Goal: Task Accomplishment & Management: Use online tool/utility

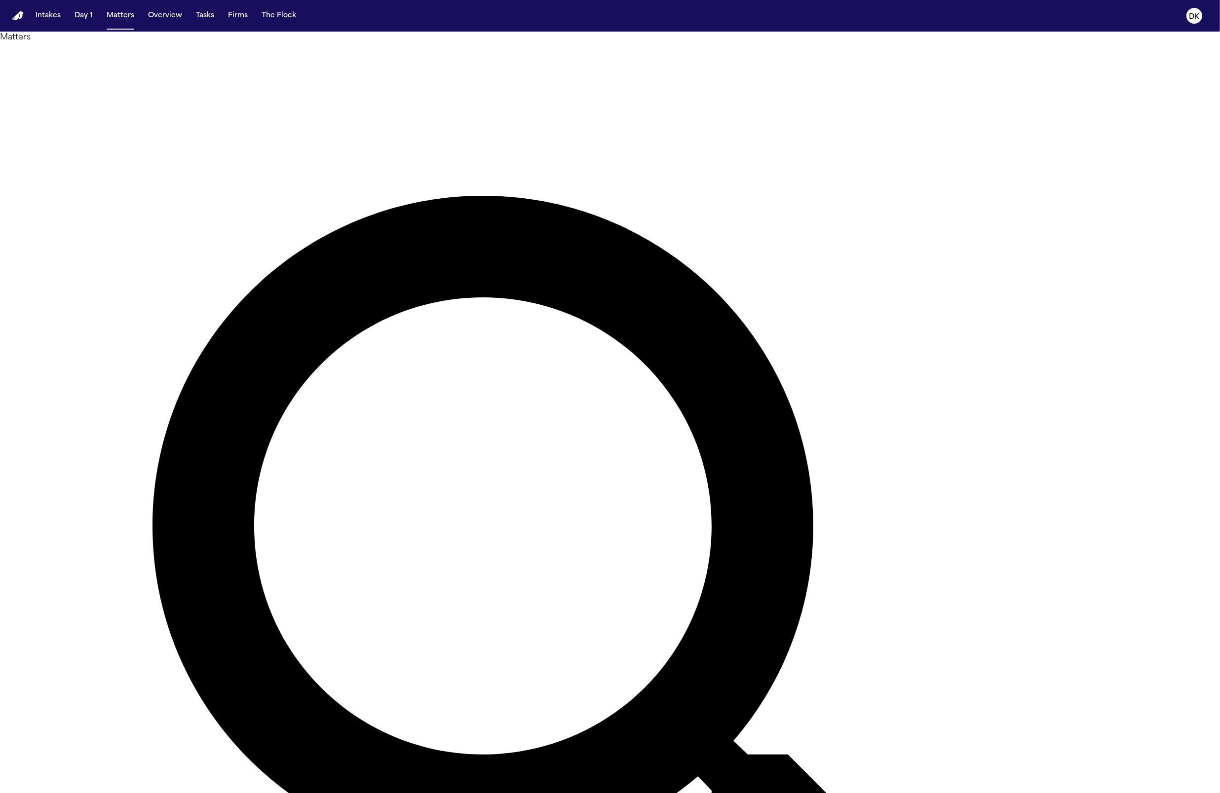
type input "*******"
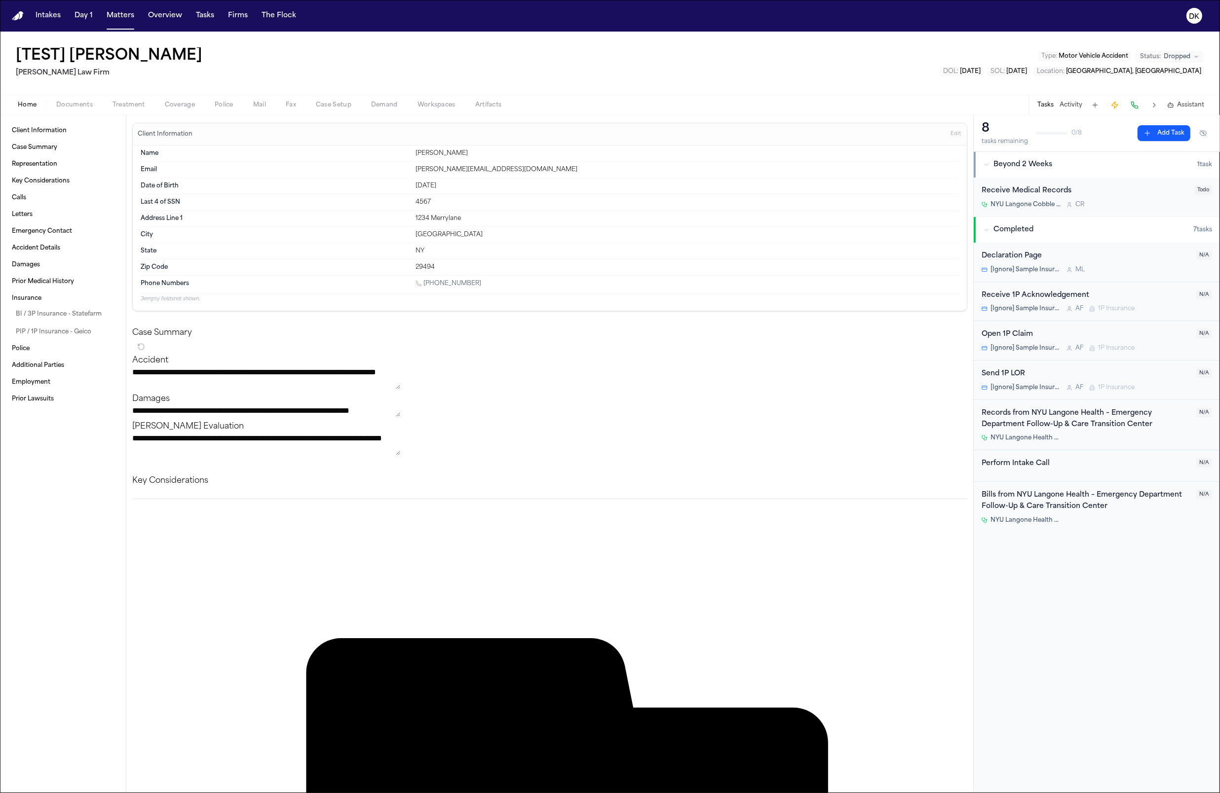
click at [163, 112] on div "Home Documents Treatment Coverage Police Mail Fax Case Setup Demand Workspaces …" at bounding box center [610, 105] width 1220 height 20
click at [173, 104] on span "Coverage" at bounding box center [180, 105] width 30 height 8
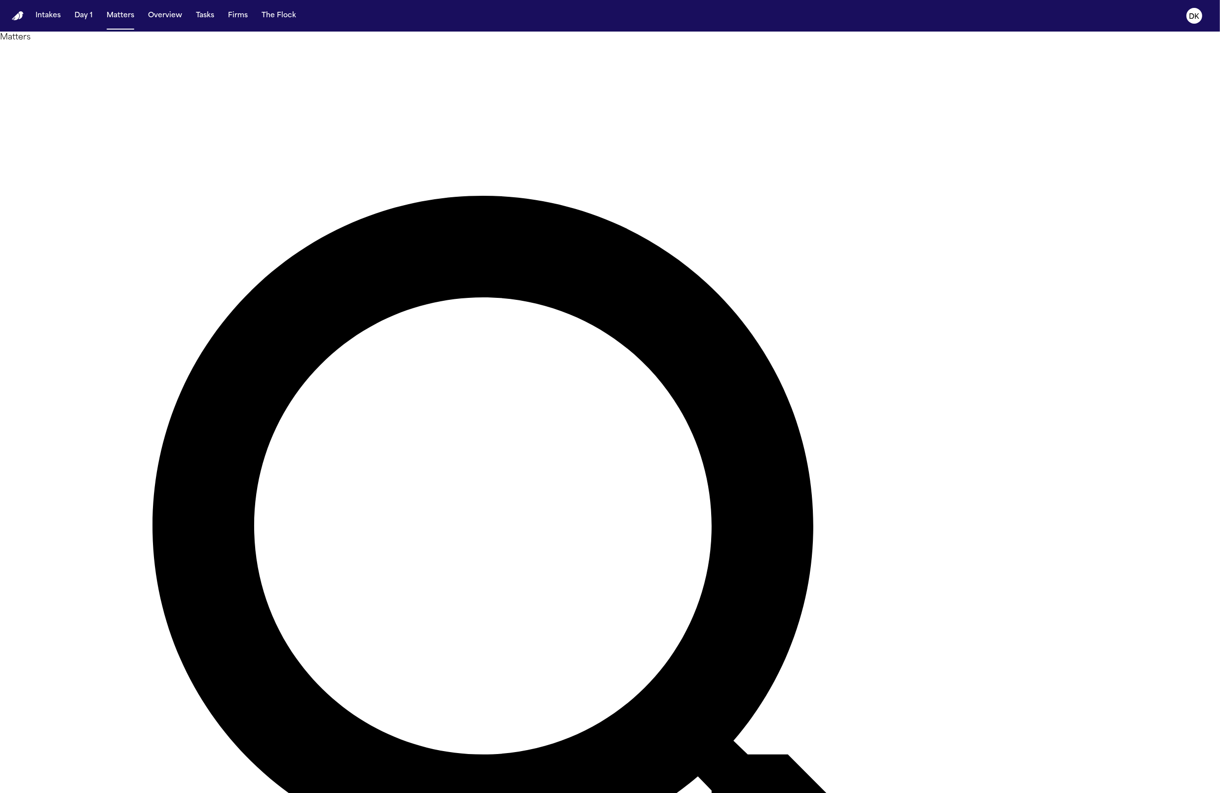
type input "*****"
type input "*******"
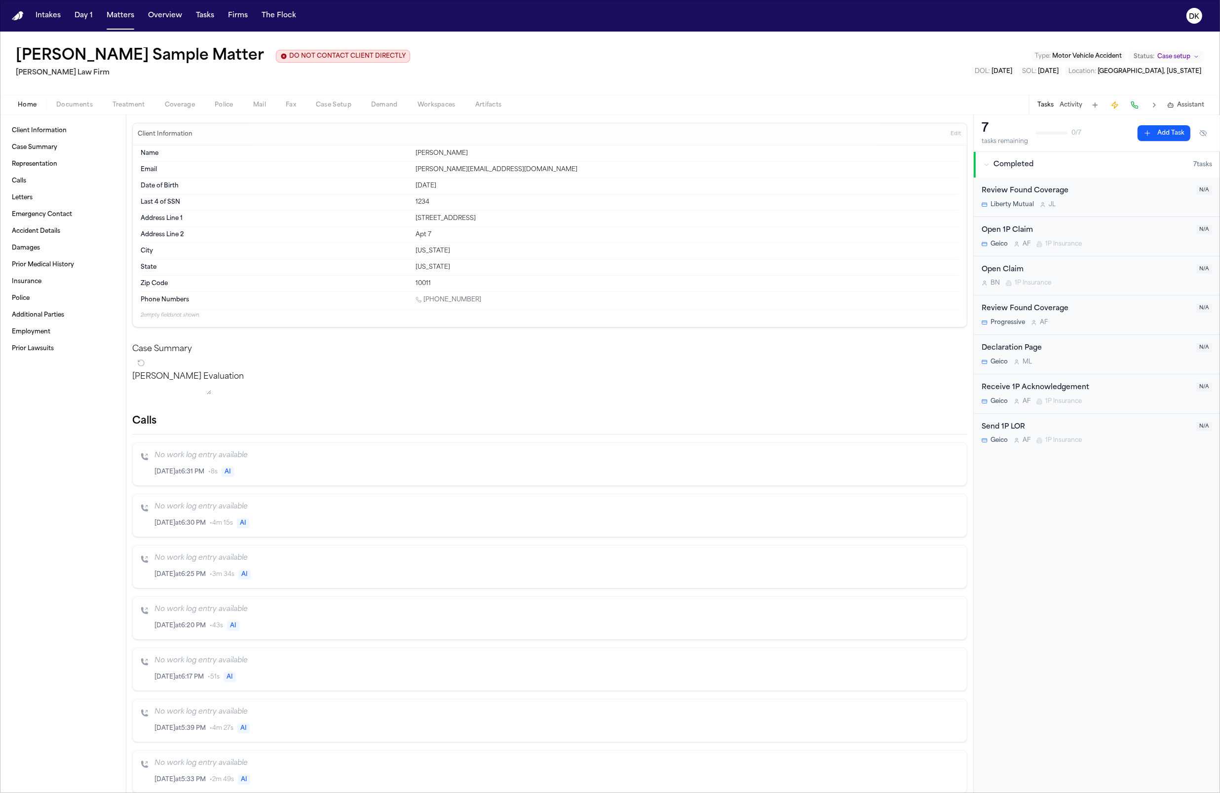
click at [177, 105] on span "Coverage" at bounding box center [180, 105] width 30 height 8
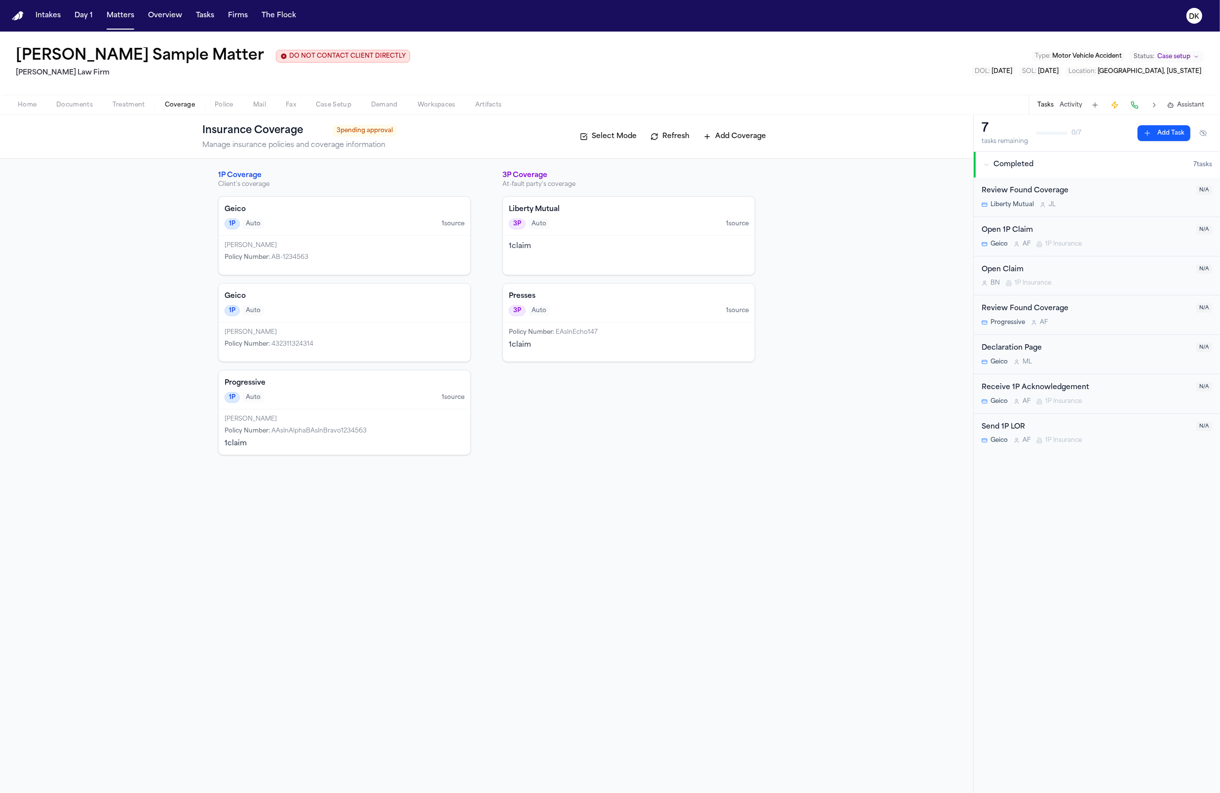
click at [621, 136] on button "Select Mode" at bounding box center [608, 137] width 67 height 16
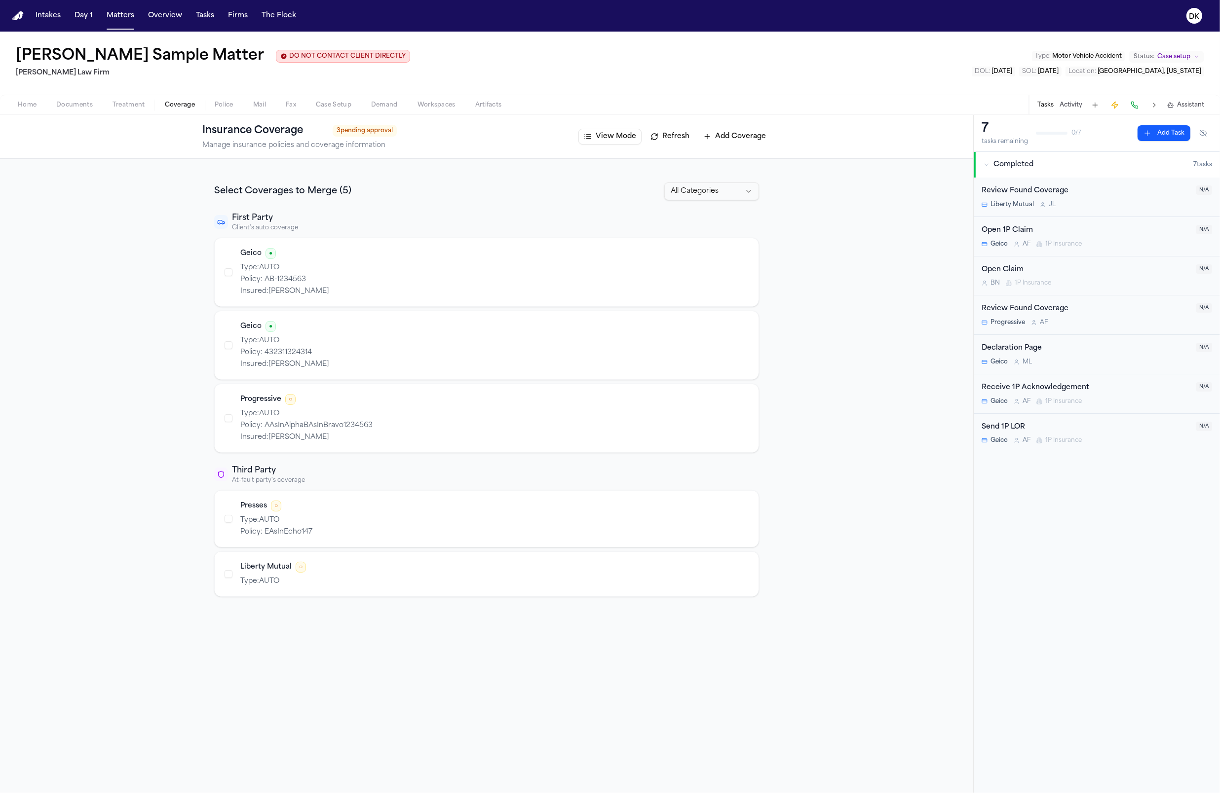
click at [536, 329] on div "Geico ●" at bounding box center [494, 326] width 508 height 11
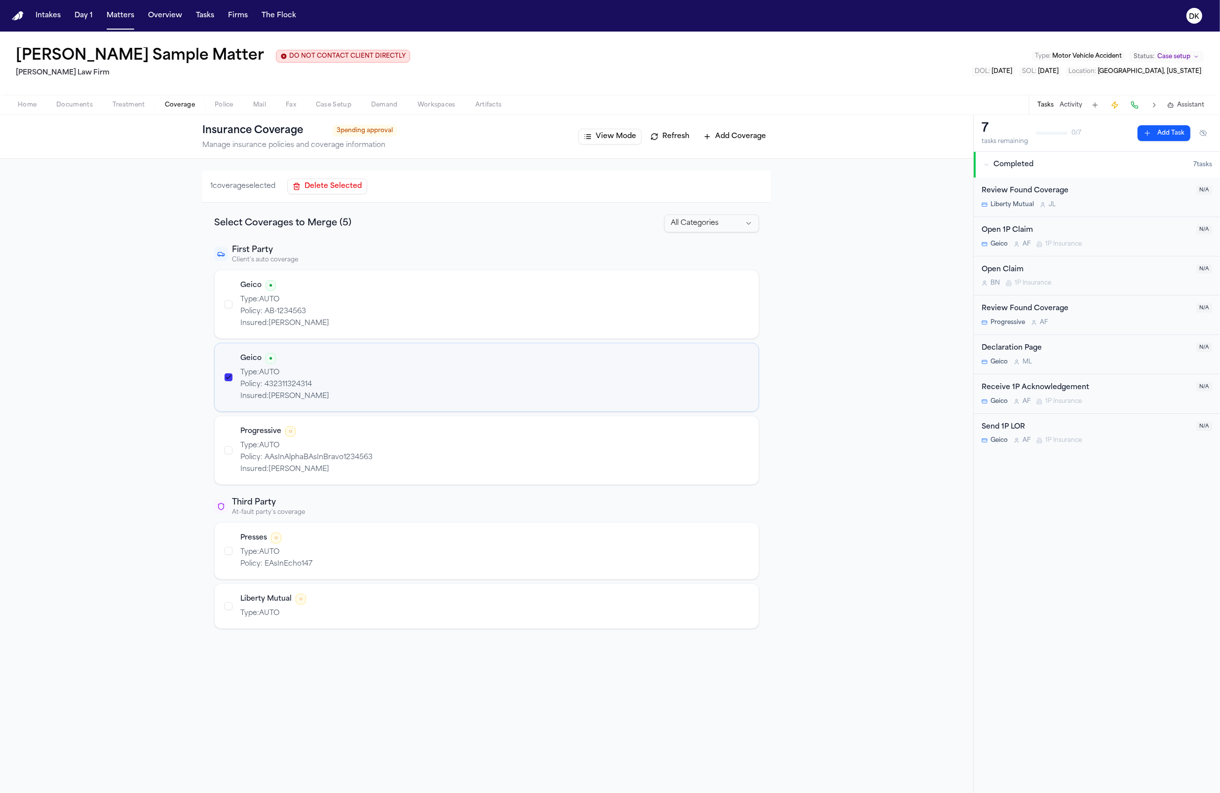
click at [518, 295] on div "Geico ● Type: AUTO Policy: AB-1234563 Insured: [PERSON_NAME]" at bounding box center [494, 304] width 508 height 48
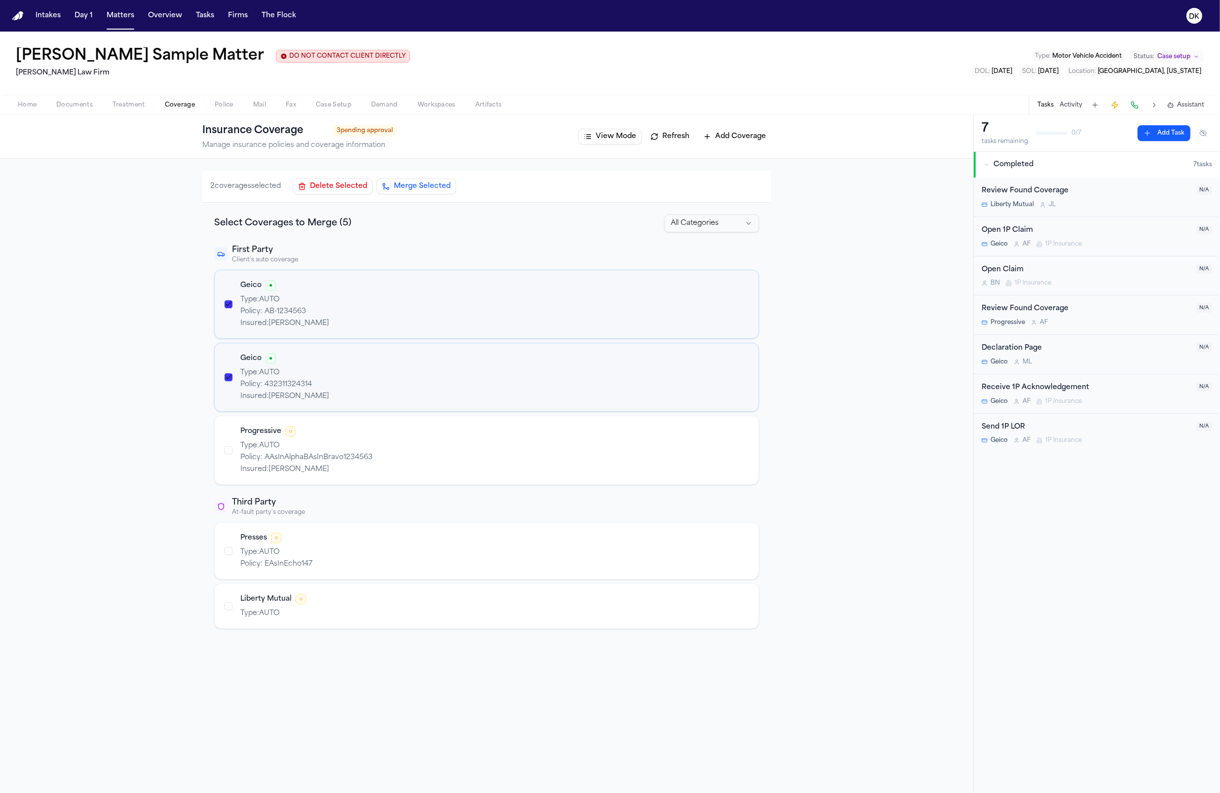
click at [433, 182] on button "Merge Selected" at bounding box center [415, 187] width 79 height 16
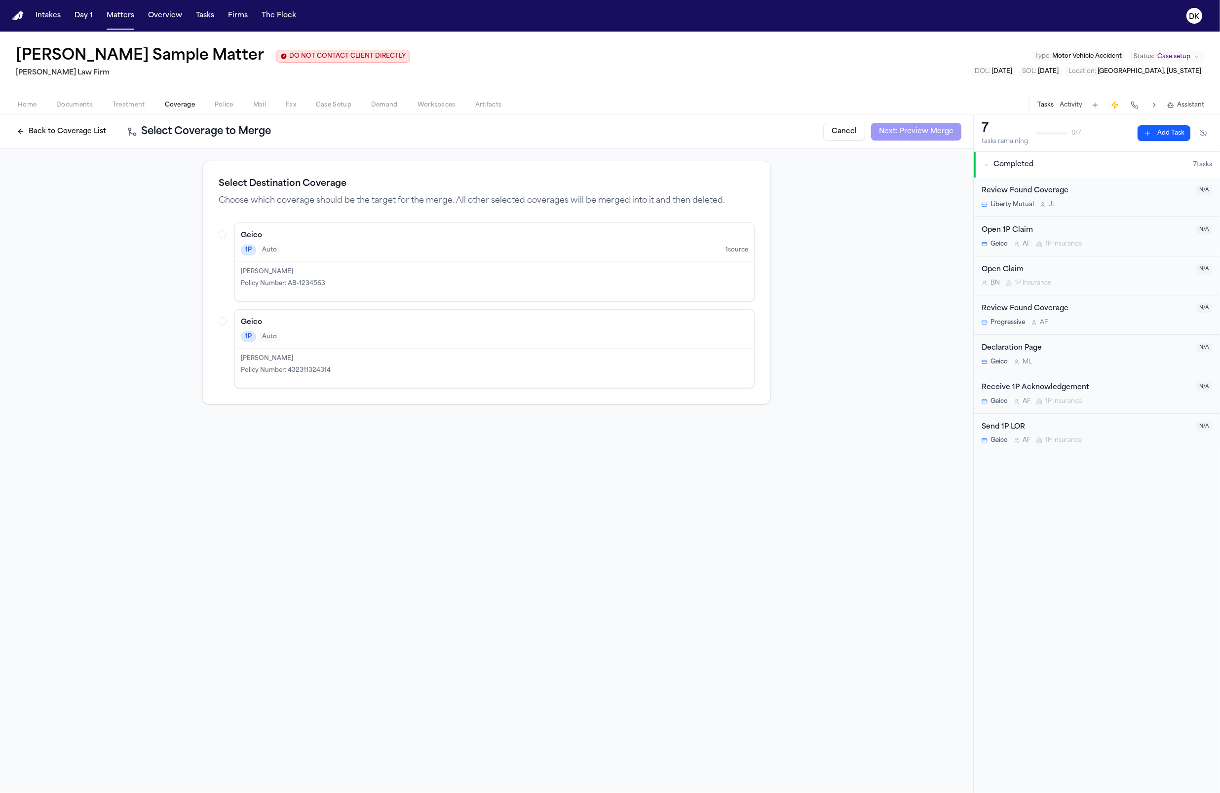
click at [461, 269] on div "[PERSON_NAME]" at bounding box center [494, 272] width 507 height 8
click at [226, 238] on button "Geico 1P Auto 1 source [PERSON_NAME] Policy Number : AB-1234563" at bounding box center [223, 234] width 8 height 8
click at [931, 123] on div "Back to Coverage List Select Coverage to Merge Cancel Next: Preview Merge" at bounding box center [486, 132] width 973 height 34
click at [935, 130] on button "Next: Preview Merge" at bounding box center [916, 132] width 90 height 18
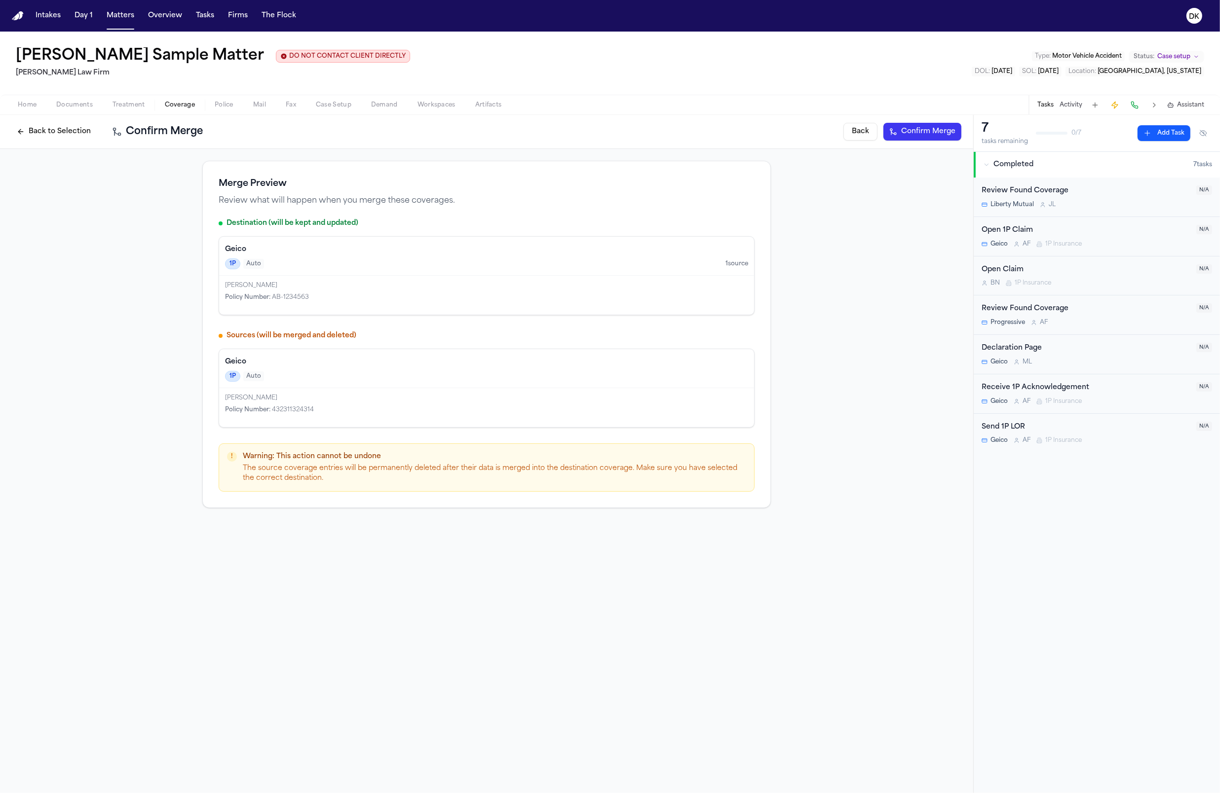
click at [632, 376] on div "1P Auto" at bounding box center [486, 376] width 523 height 11
drag, startPoint x: 851, startPoint y: 133, endPoint x: 770, endPoint y: 271, distance: 160.5
click at [797, 197] on div "Back to Selection Confirm Merge Back Confirm Merge Merge Preview Review what wi…" at bounding box center [486, 454] width 973 height 678
drag, startPoint x: 714, startPoint y: 425, endPoint x: 308, endPoint y: 397, distance: 406.1
click at [308, 397] on div "[PERSON_NAME] Policy Number : 432311324314" at bounding box center [486, 407] width 535 height 39
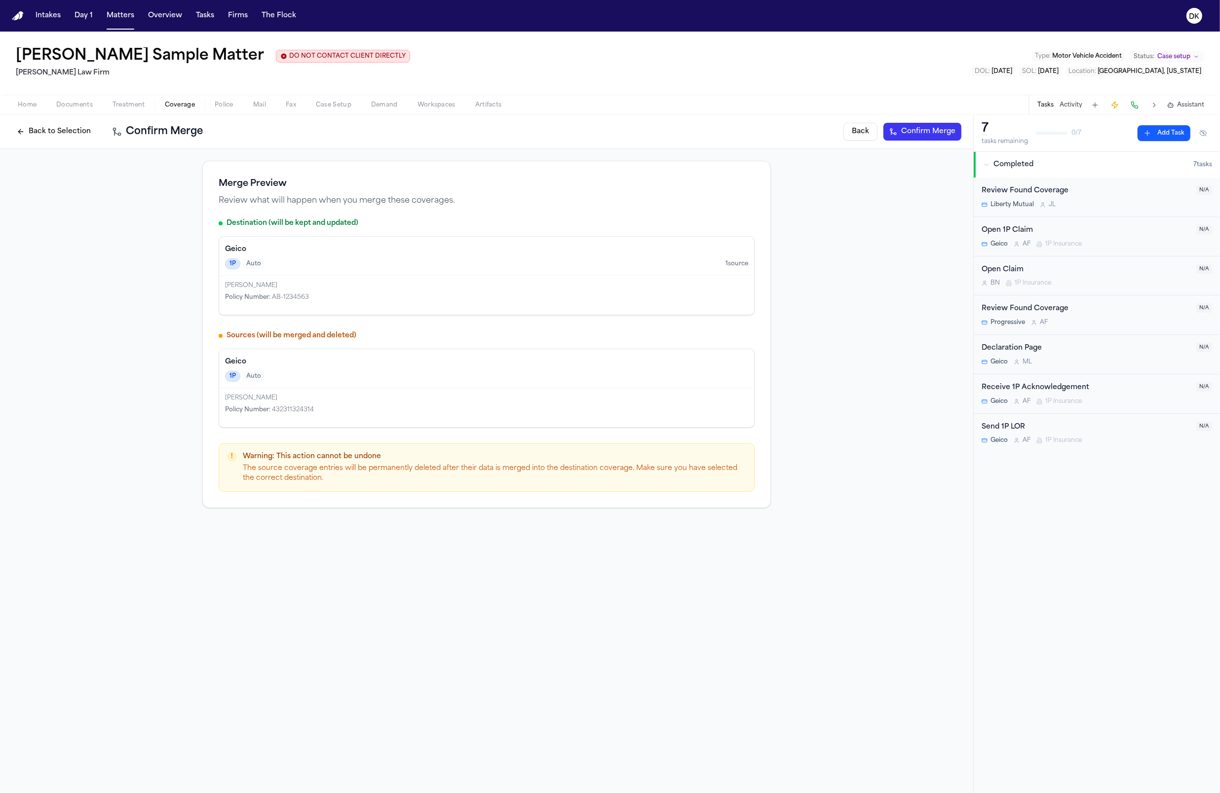
click at [308, 397] on div "[PERSON_NAME]" at bounding box center [486, 398] width 523 height 8
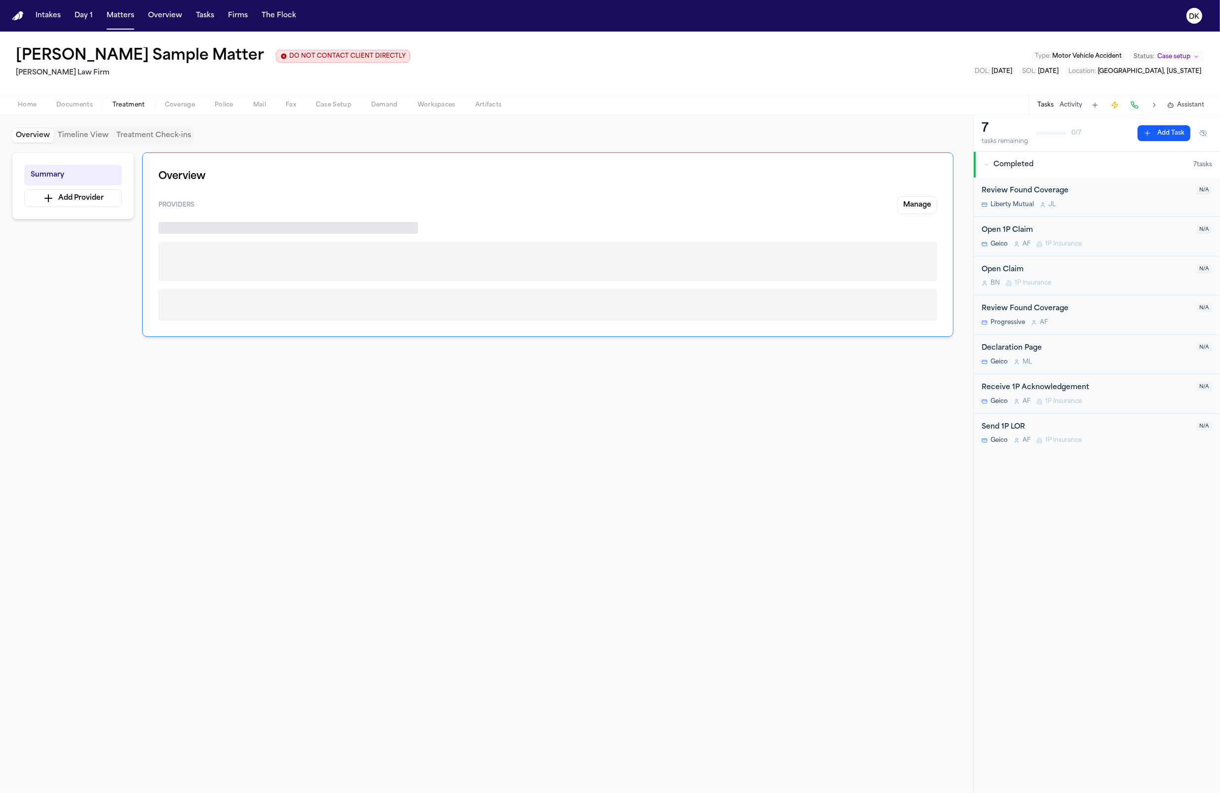
click at [125, 108] on span "Treatment" at bounding box center [129, 105] width 33 height 8
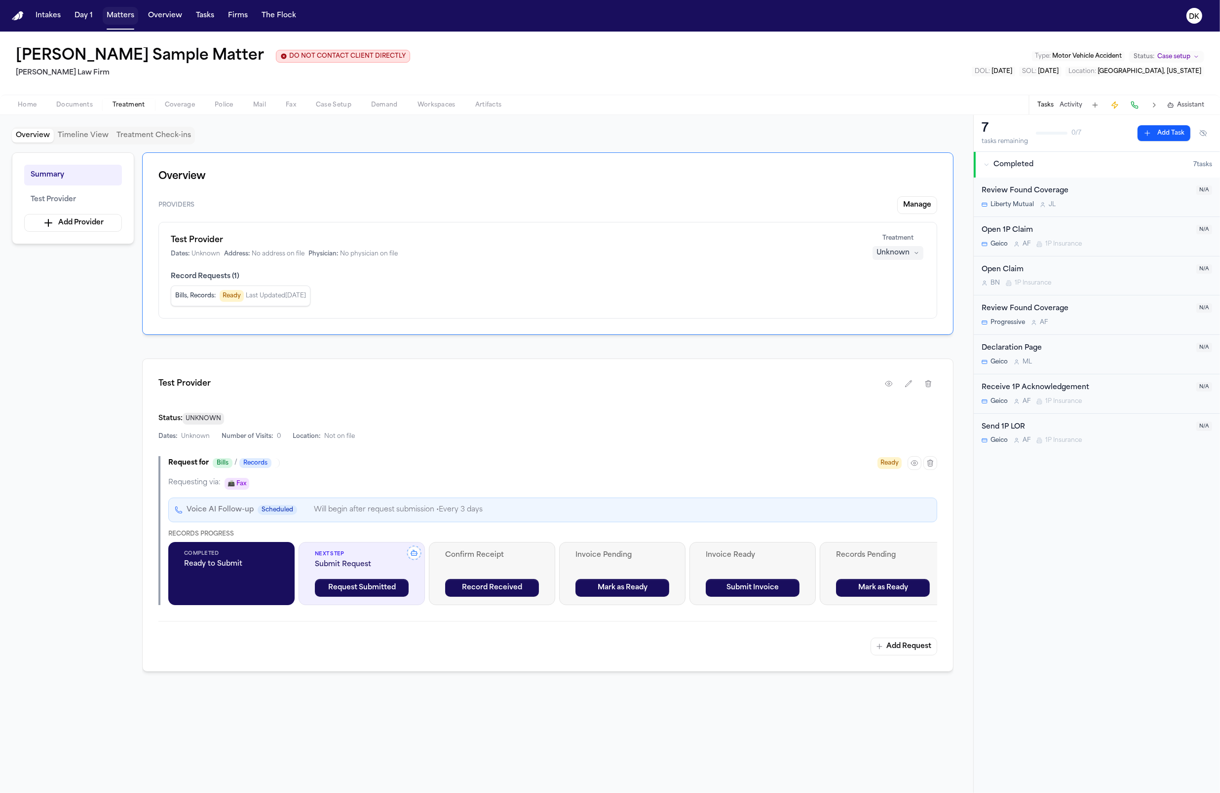
click at [124, 19] on button "Matters" at bounding box center [121, 16] width 36 height 18
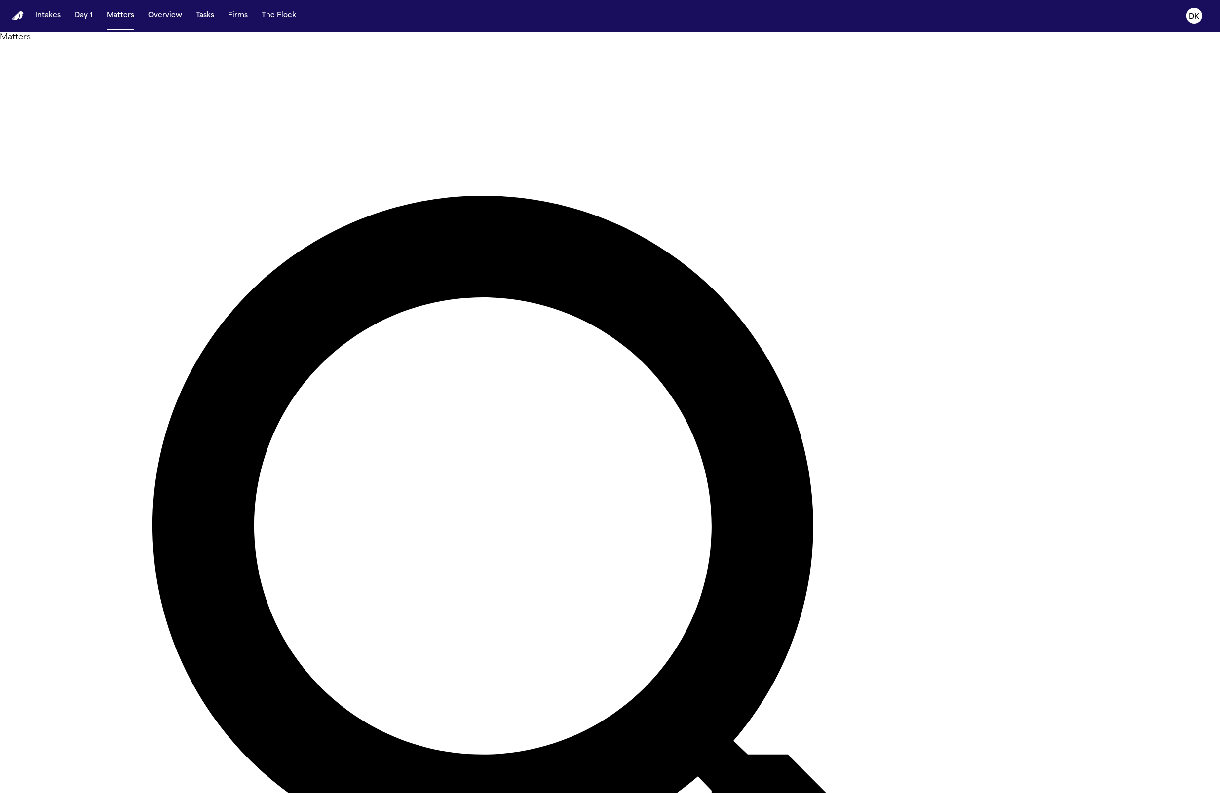
type input "*"
type input "**********"
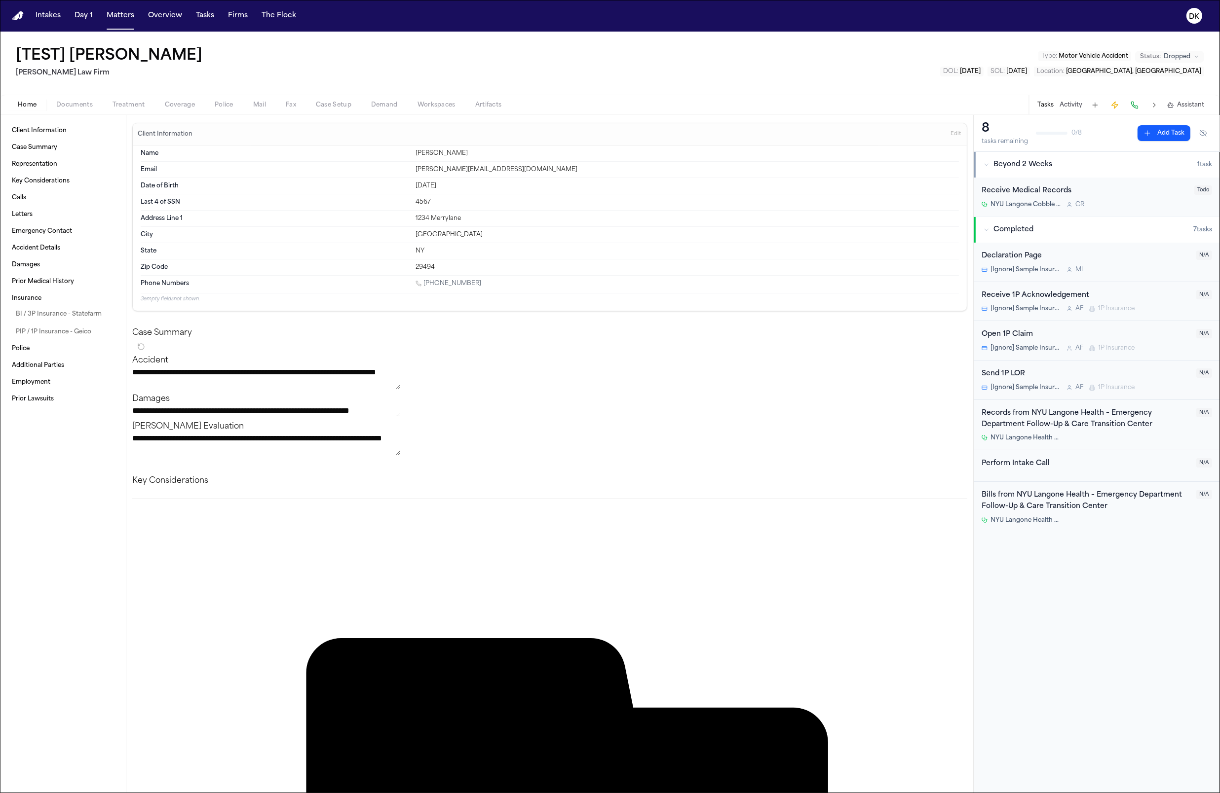
click at [136, 104] on span "Treatment" at bounding box center [129, 105] width 33 height 8
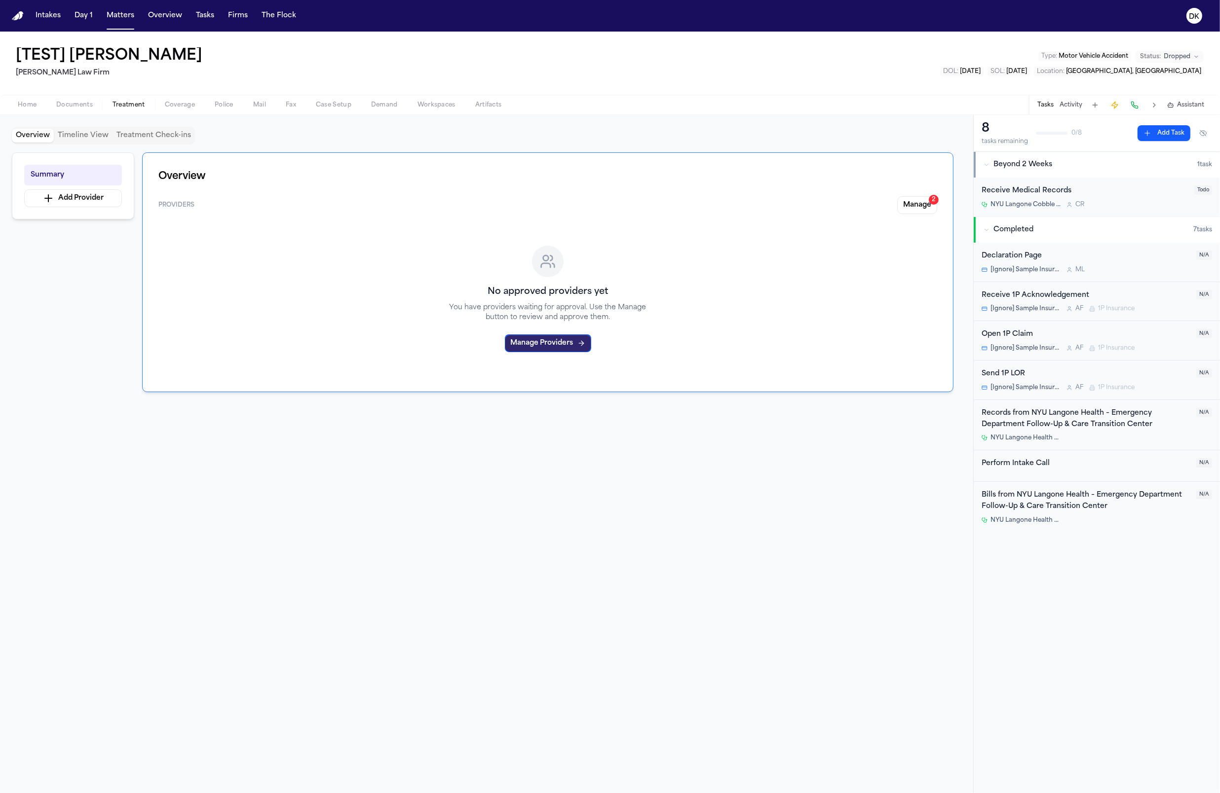
click at [540, 350] on button "Manage Providers" at bounding box center [548, 344] width 86 height 18
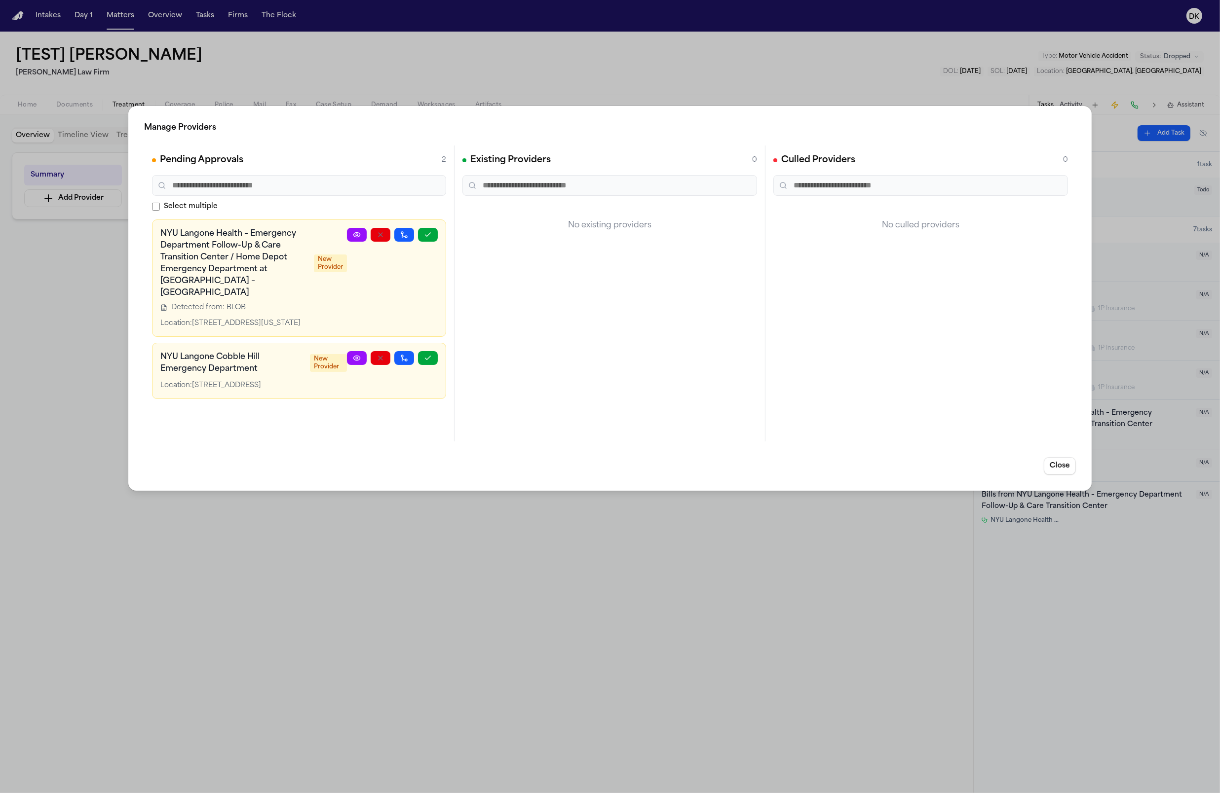
click at [209, 248] on h3 "NYU Langone Health – Emergency Department Follow-Up & Care Transition Center / …" at bounding box center [234, 263] width 148 height 71
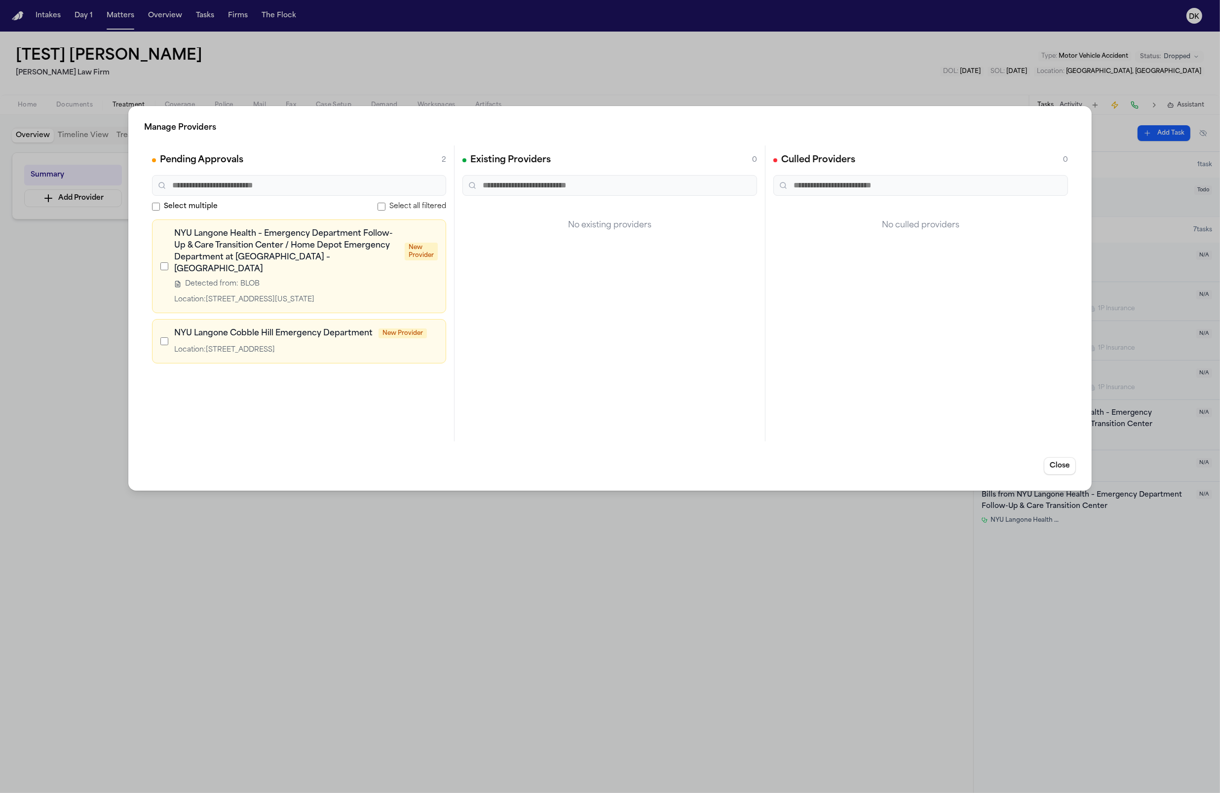
click at [156, 267] on div "NYU Langone Health – Emergency Department Follow-Up & Care Transition Center / …" at bounding box center [299, 267] width 294 height 94
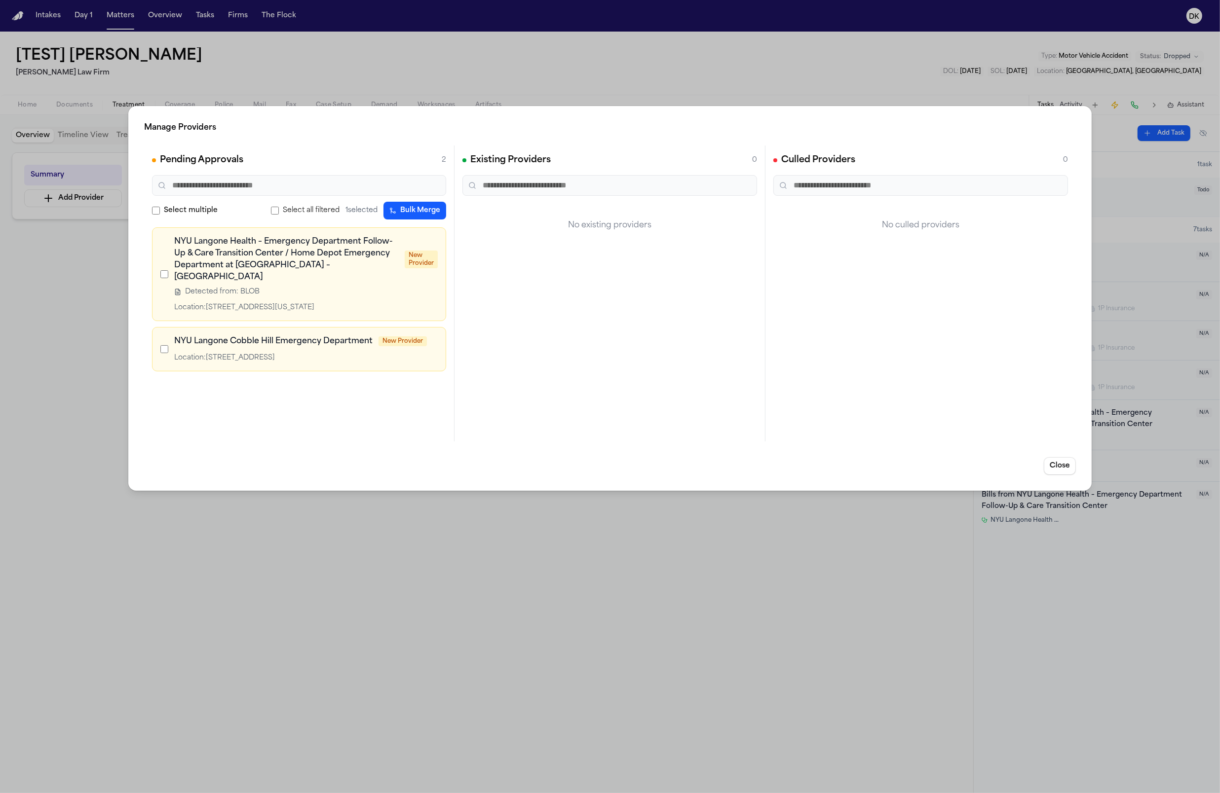
click at [171, 336] on div "NYU Langone [GEOGRAPHIC_DATA] Emergency Department New Provider Location: [STRE…" at bounding box center [298, 350] width 277 height 28
click at [412, 206] on button "Bulk Merge" at bounding box center [414, 211] width 63 height 18
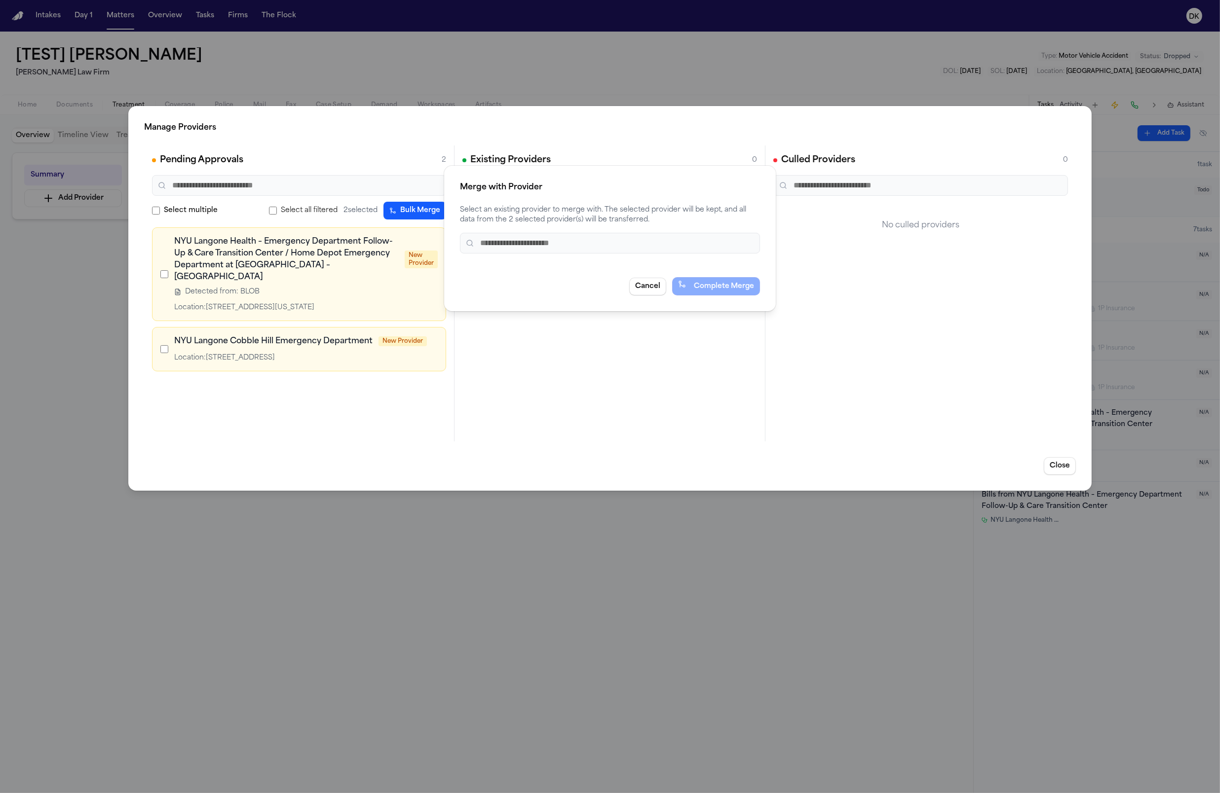
click at [602, 245] on input "text" at bounding box center [610, 243] width 300 height 21
type input "*"
click at [641, 286] on button "Cancel" at bounding box center [647, 287] width 37 height 18
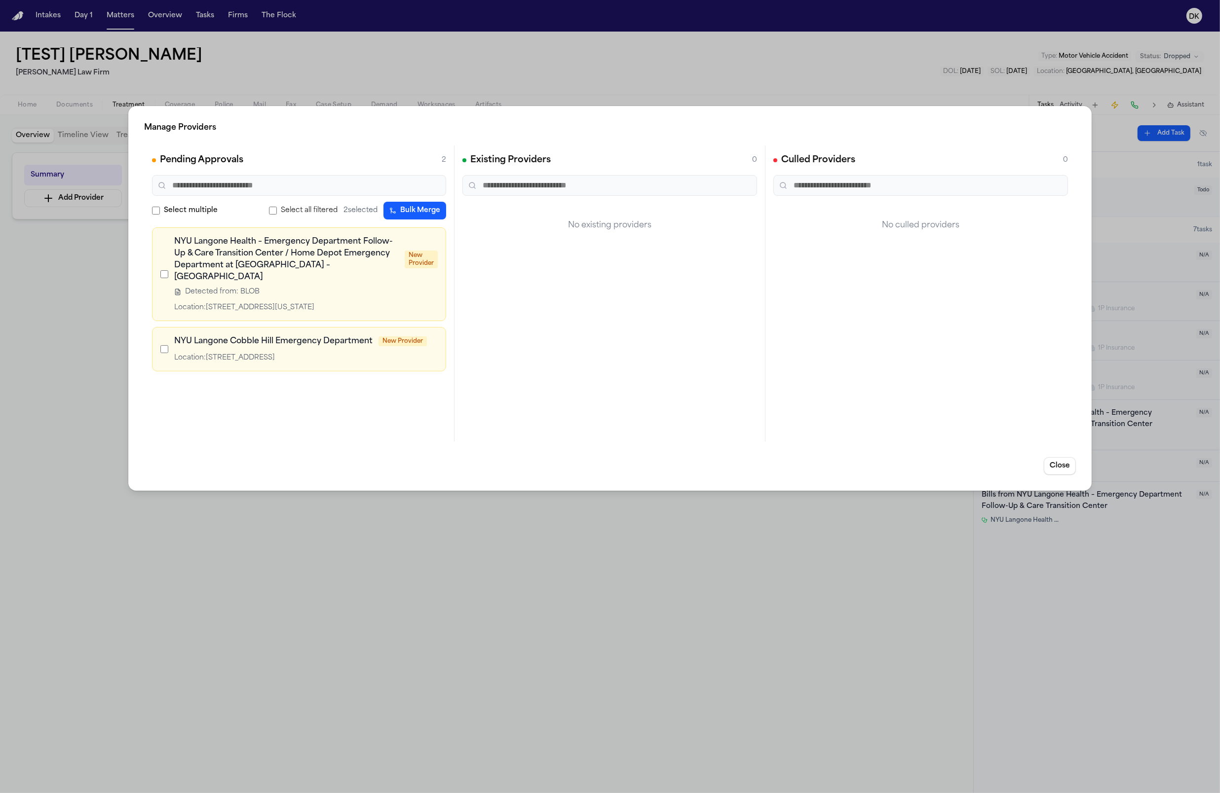
click at [164, 274] on div at bounding box center [164, 274] width 8 height 77
click at [173, 338] on div "NYU Langone [GEOGRAPHIC_DATA] Emergency Department New Provider Location: [STRE…" at bounding box center [298, 350] width 277 height 28
click at [168, 339] on div "NYU Langone [GEOGRAPHIC_DATA] Emergency Department New Provider Location: [STRE…" at bounding box center [298, 350] width 277 height 28
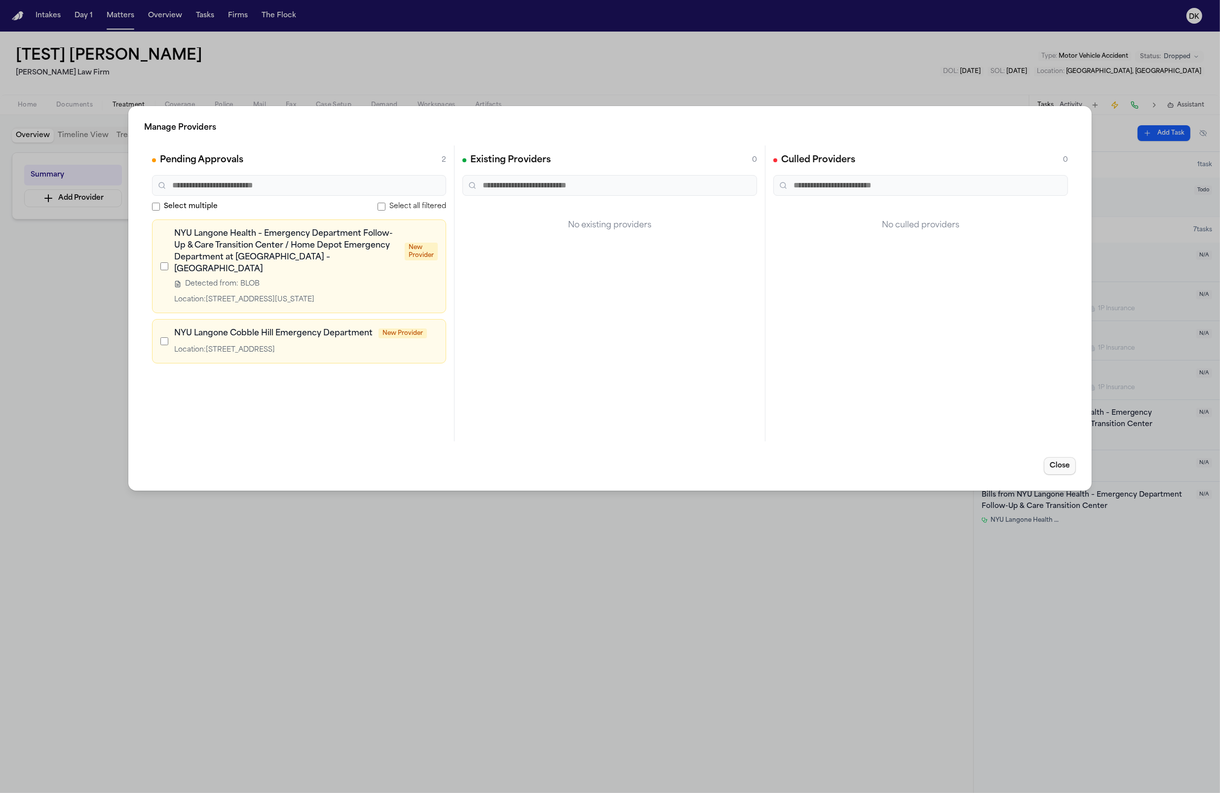
click at [1057, 468] on button "Close" at bounding box center [1060, 466] width 32 height 18
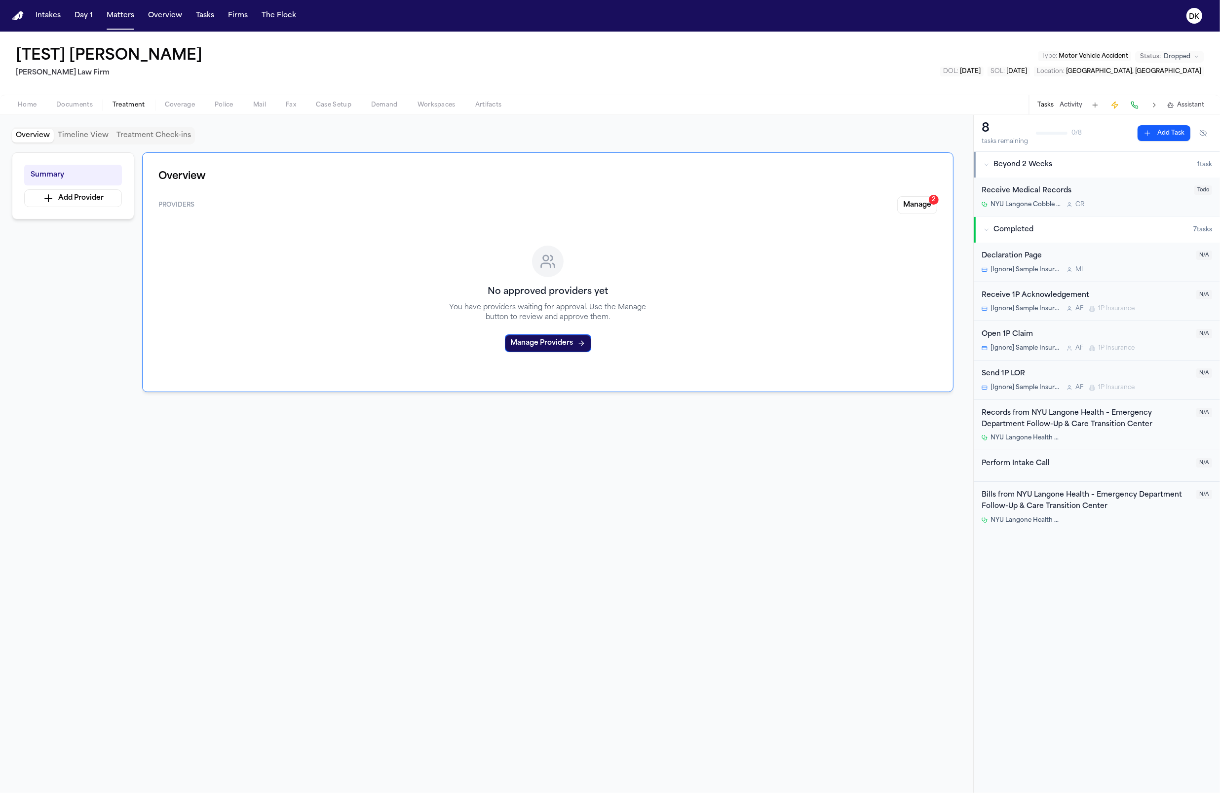
click at [906, 690] on div "Overview Providers Manage 2 No approved providers yet You have providers waitin…" at bounding box center [547, 464] width 811 height 625
